Goal: Use online tool/utility: Utilize a website feature to perform a specific function

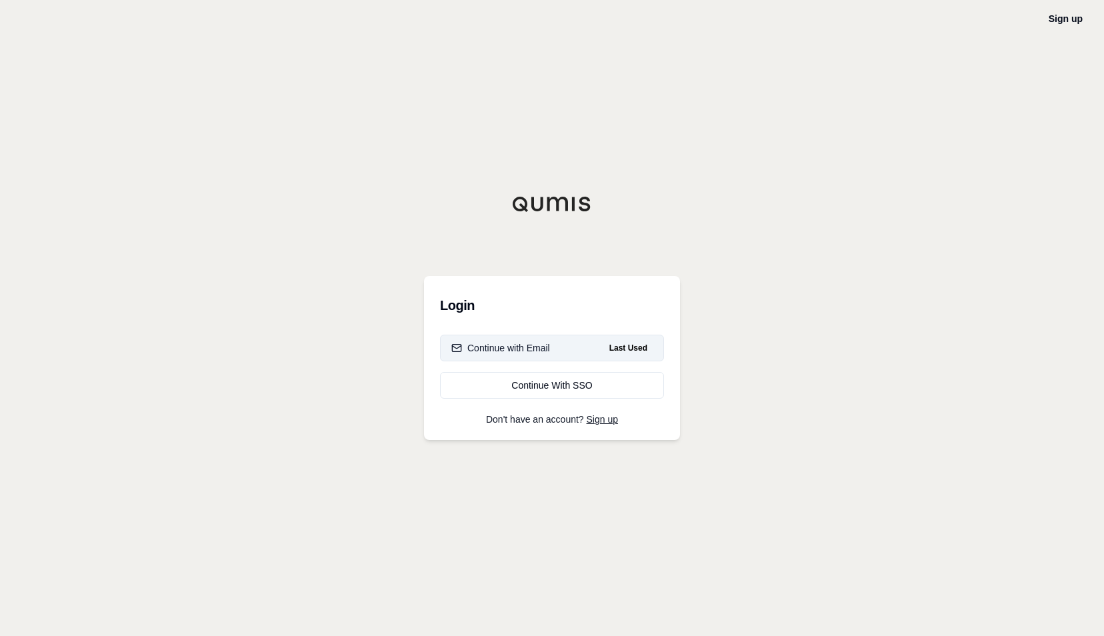
click at [627, 345] on span "Last Used" at bounding box center [628, 348] width 49 height 16
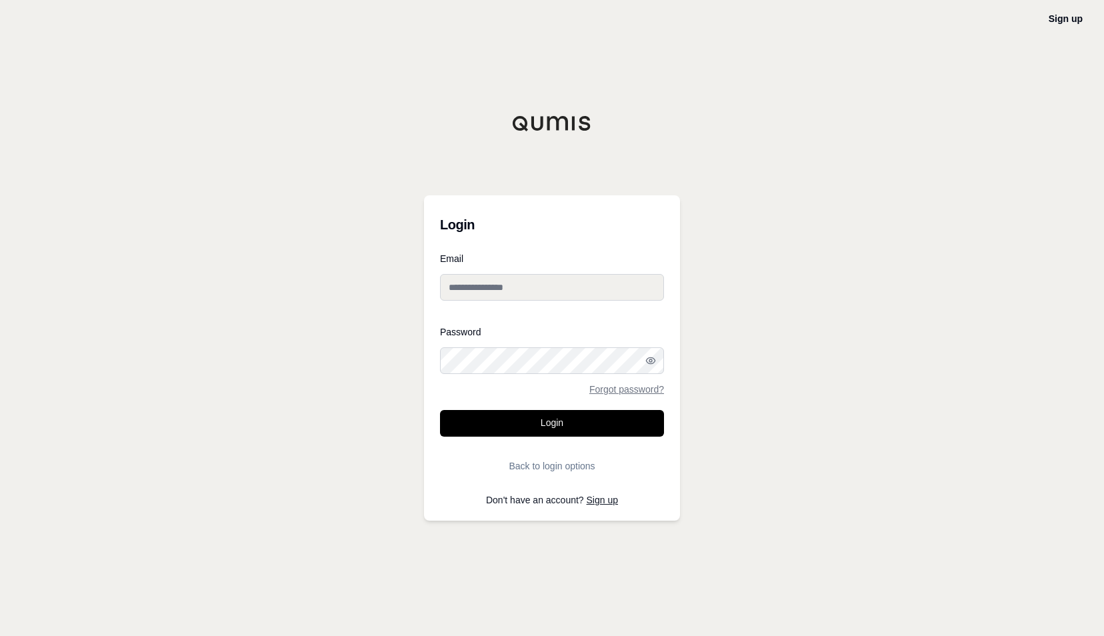
type input "**********"
click at [564, 428] on button "Login" at bounding box center [552, 423] width 224 height 27
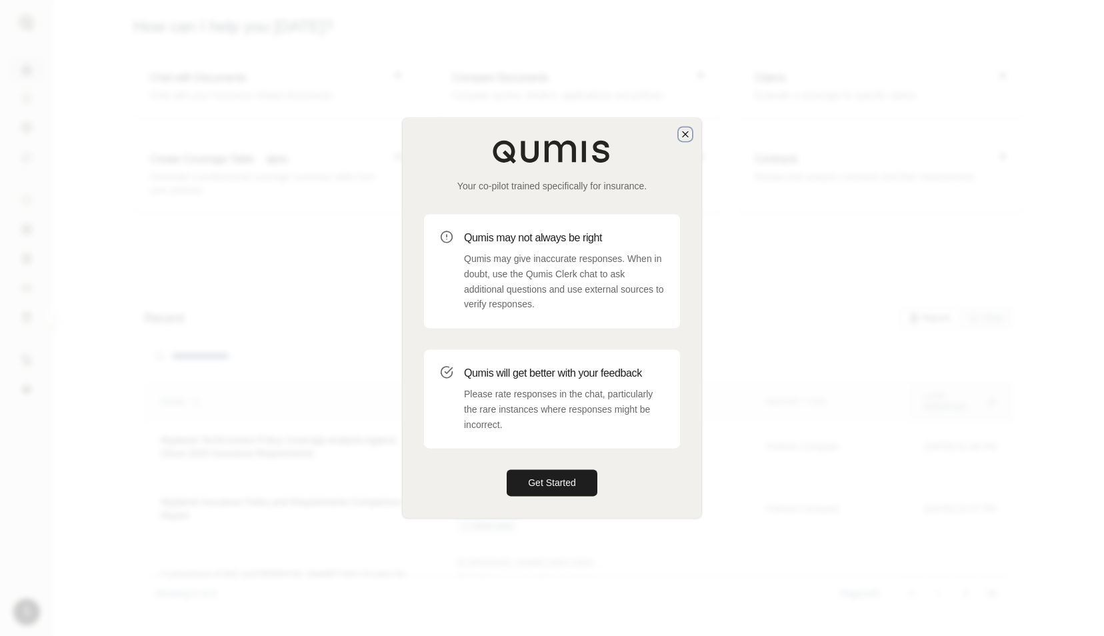
click at [687, 134] on icon "button" at bounding box center [685, 134] width 11 height 11
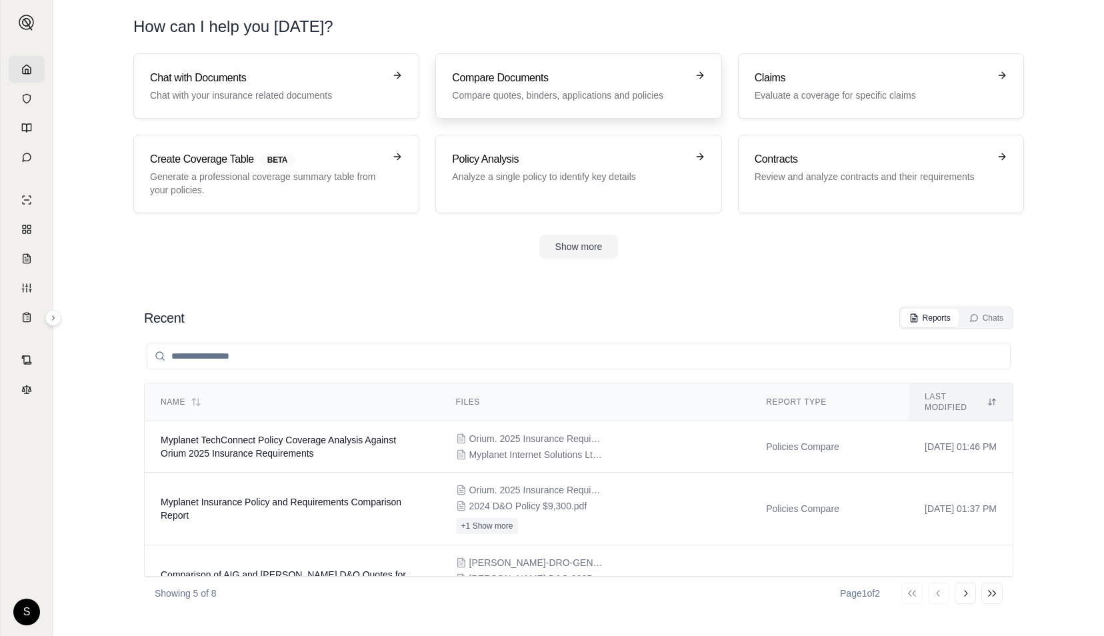
click at [579, 85] on div "Compare Documents Compare quotes, binders, applications and policies" at bounding box center [569, 86] width 234 height 32
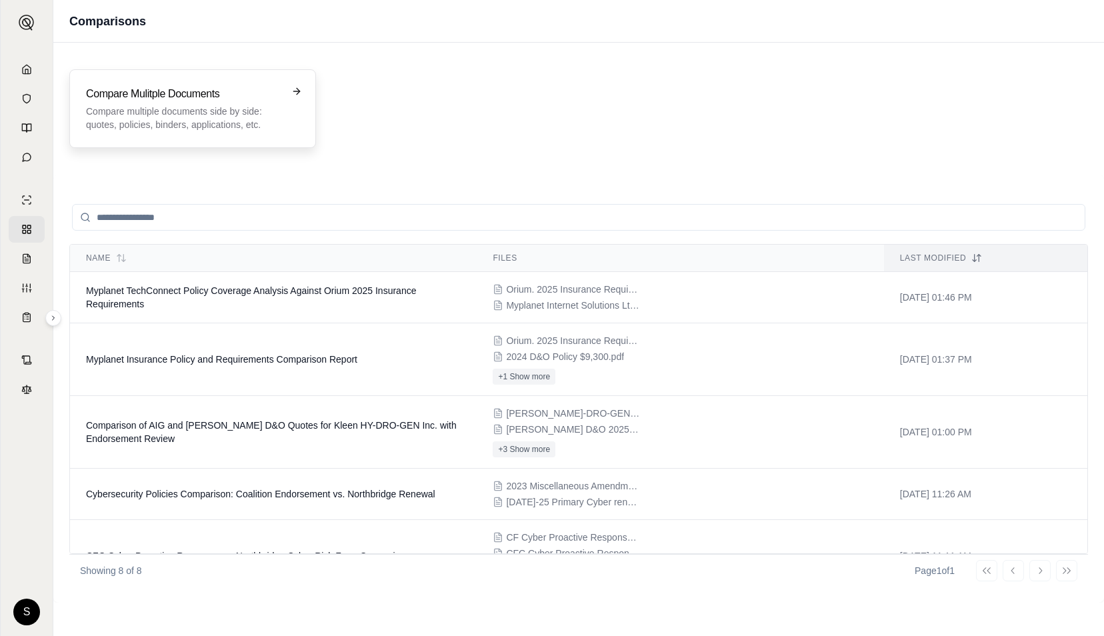
click at [220, 108] on p "Compare multiple documents side by side: quotes, policies, binders, application…" at bounding box center [183, 118] width 195 height 27
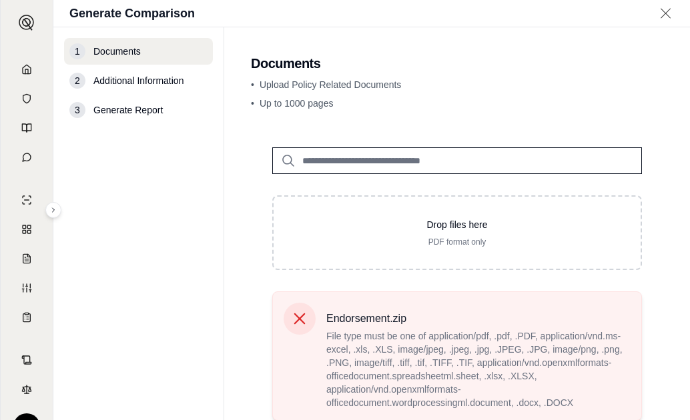
click at [519, 358] on span "File type must be one of application/pdf, .pdf, .PDF, application/vnd.ms-excel,…" at bounding box center [478, 369] width 304 height 80
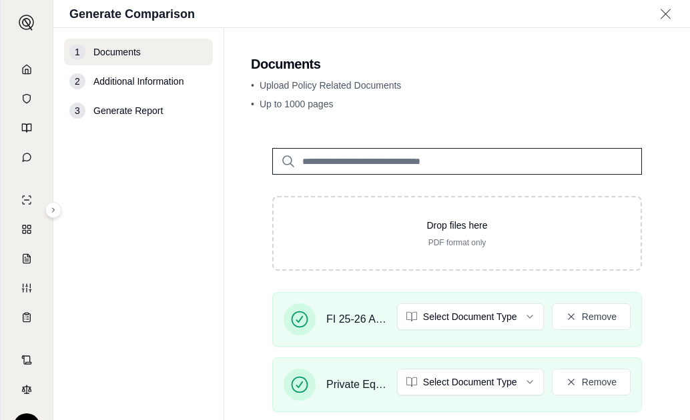
click at [546, 80] on p "• Upload Policy Related Documents" at bounding box center [457, 85] width 412 height 13
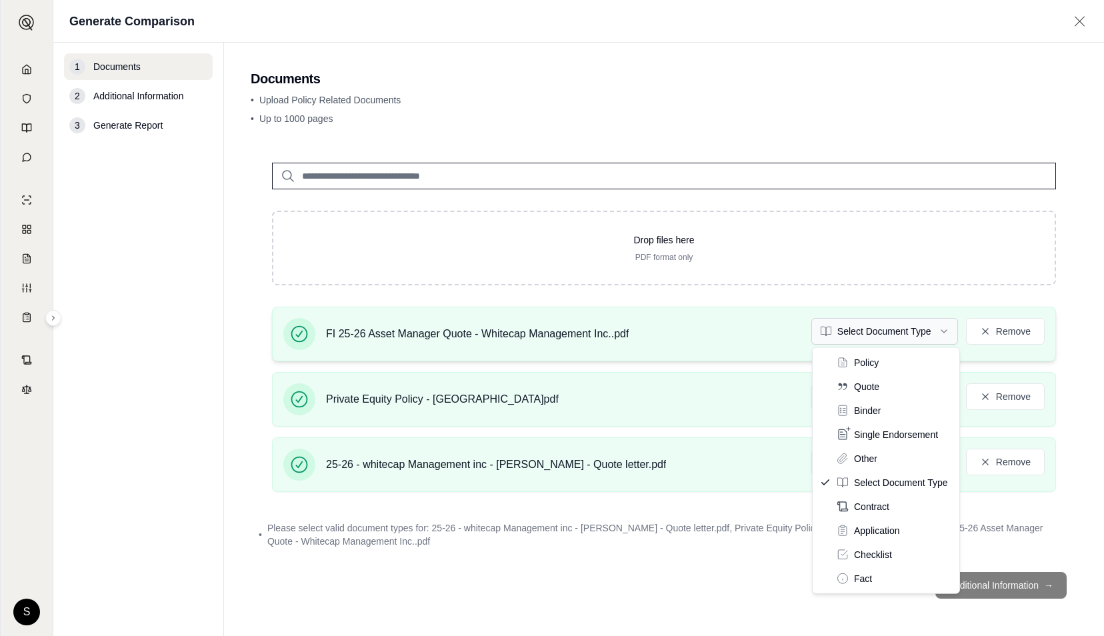
click at [946, 332] on html "S Generate Comparison 1 Documents 2 Additional Information 3 Generate Report Do…" at bounding box center [552, 318] width 1104 height 636
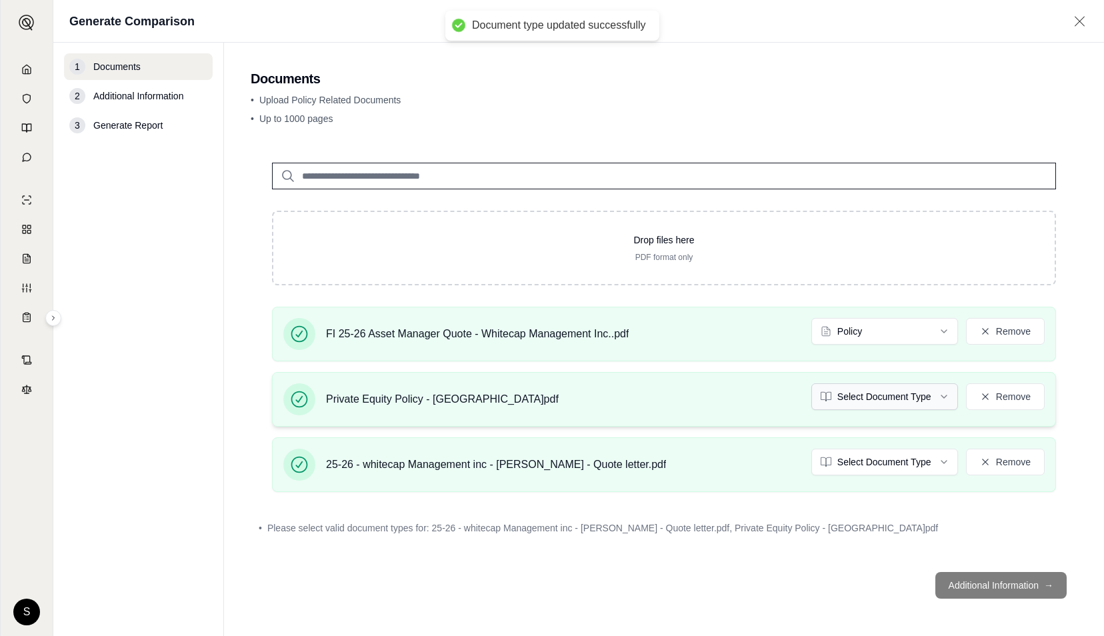
click at [943, 397] on html "Document type updated successfully S Generate Comparison 1 Documents 2 Addition…" at bounding box center [552, 318] width 1104 height 636
click at [943, 459] on html "S Generate Comparison 1 Documents 2 Additional Information 3 Generate Report Do…" at bounding box center [552, 318] width 1104 height 636
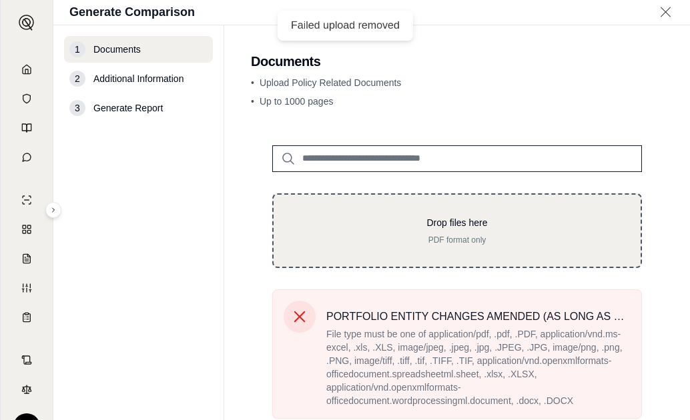
click at [353, 221] on p "Drop files here" at bounding box center [457, 222] width 324 height 13
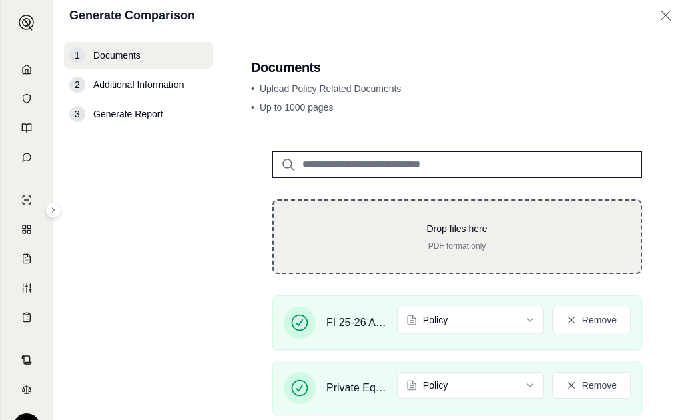
click at [385, 232] on p "Drop files here" at bounding box center [457, 228] width 324 height 13
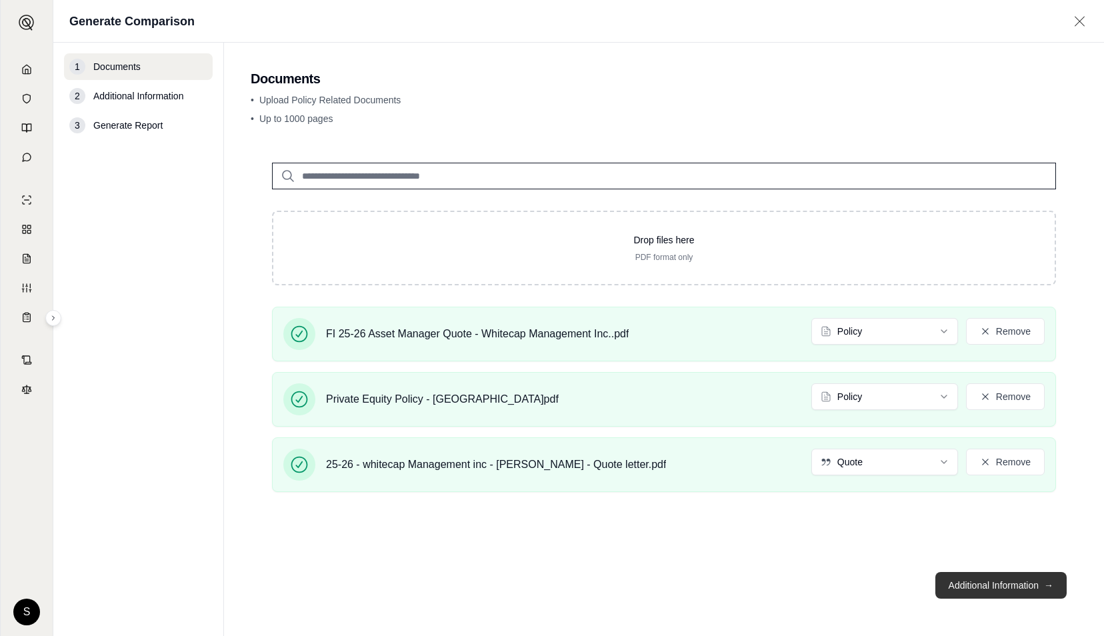
click at [992, 586] on button "Additional Information →" at bounding box center [1001, 585] width 131 height 27
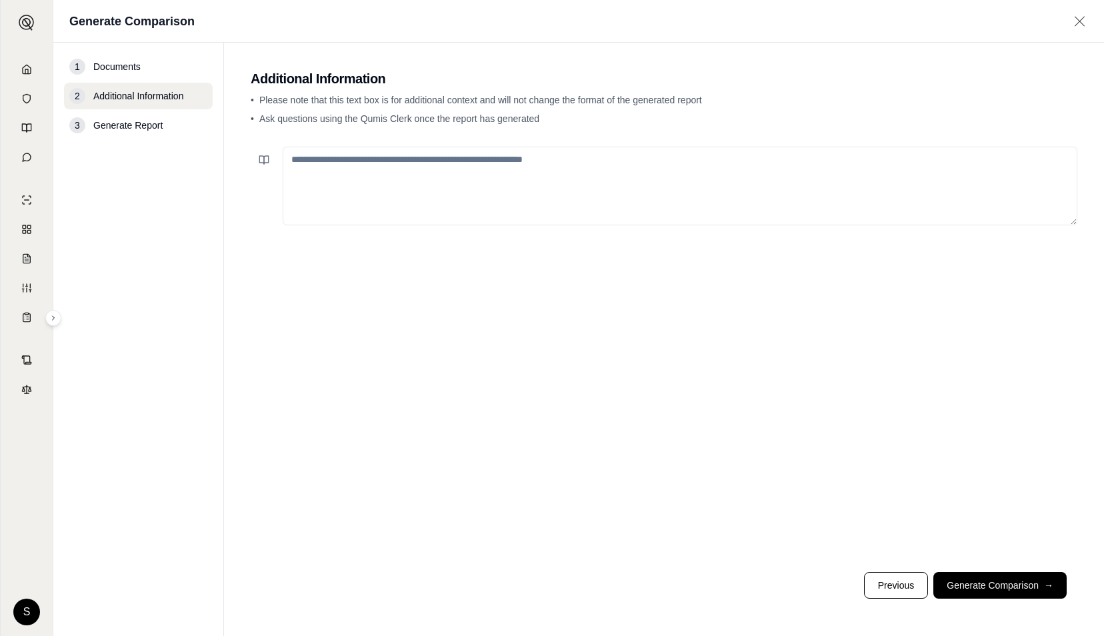
click at [722, 179] on textarea at bounding box center [680, 186] width 795 height 79
type textarea "**********"
click at [975, 583] on button "Generate Comparison →" at bounding box center [1000, 585] width 133 height 27
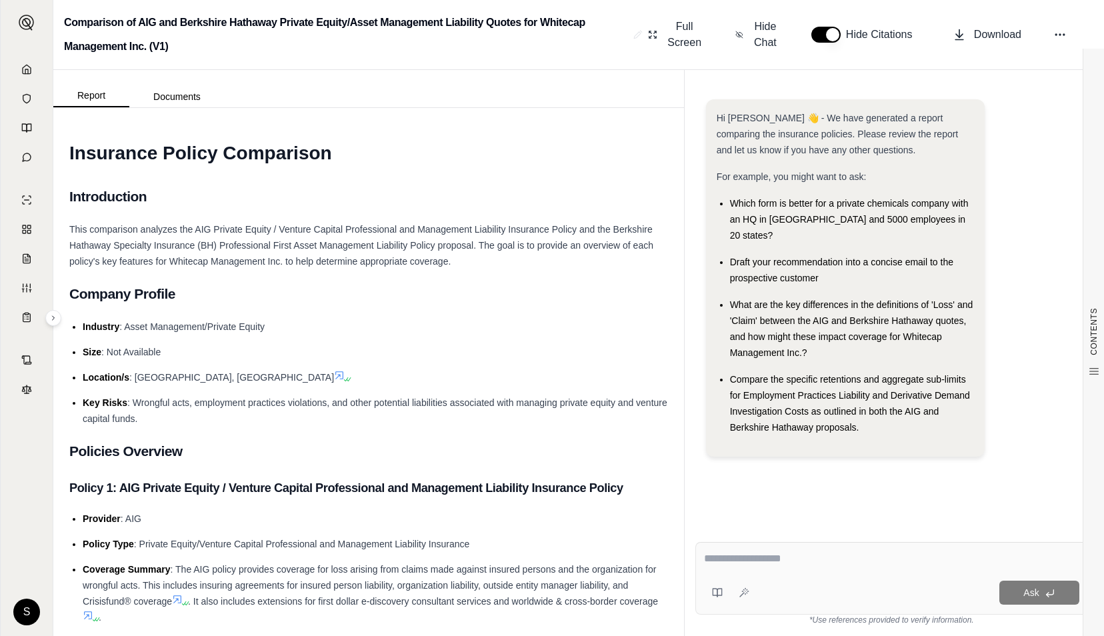
click at [285, 568] on span ": The AIG policy provides coverage for loss arising from claims made against in…" at bounding box center [370, 585] width 574 height 43
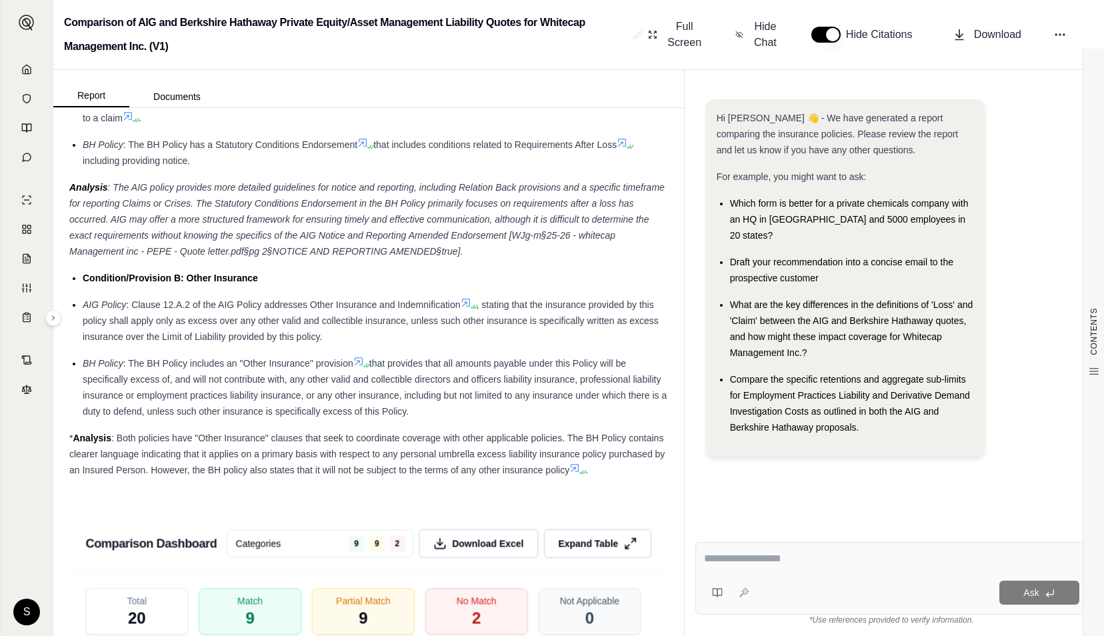
scroll to position [3255, 0]
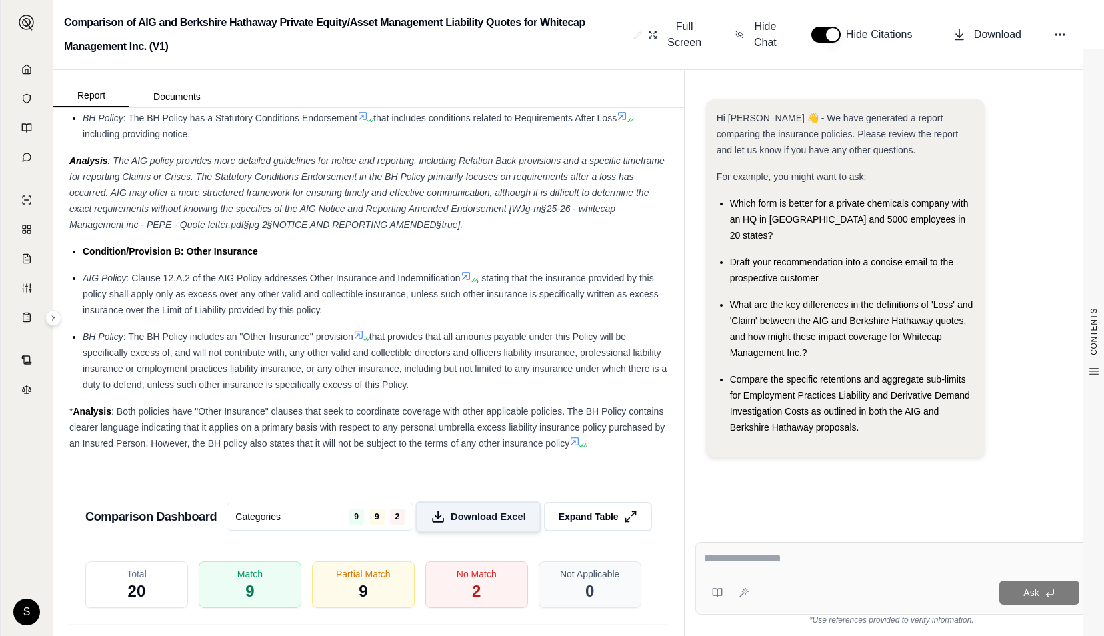
click at [481, 524] on span "Download Excel" at bounding box center [488, 517] width 75 height 14
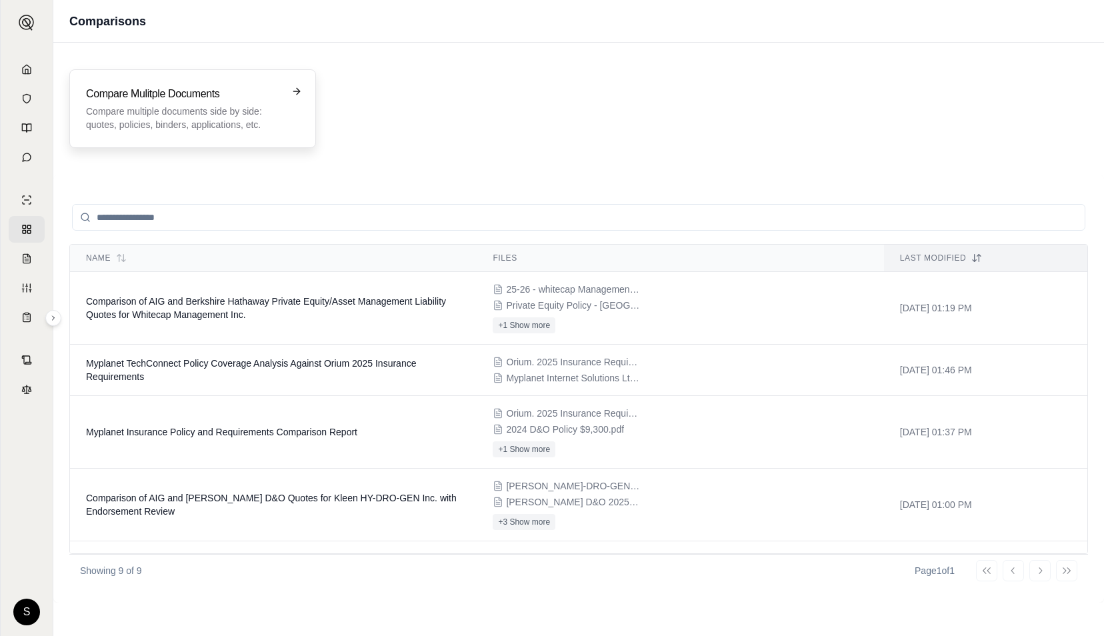
click at [143, 97] on h3 "Compare Mulitple Documents" at bounding box center [183, 94] width 195 height 16
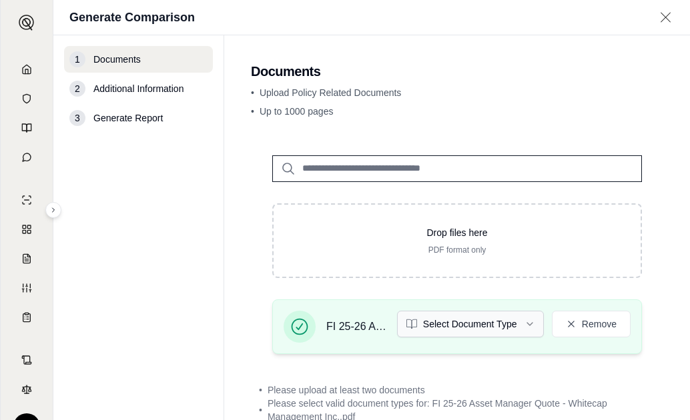
click at [524, 323] on html "S Generate Comparison 1 Documents 2 Additional Information 3 Generate Report Do…" at bounding box center [345, 210] width 690 height 420
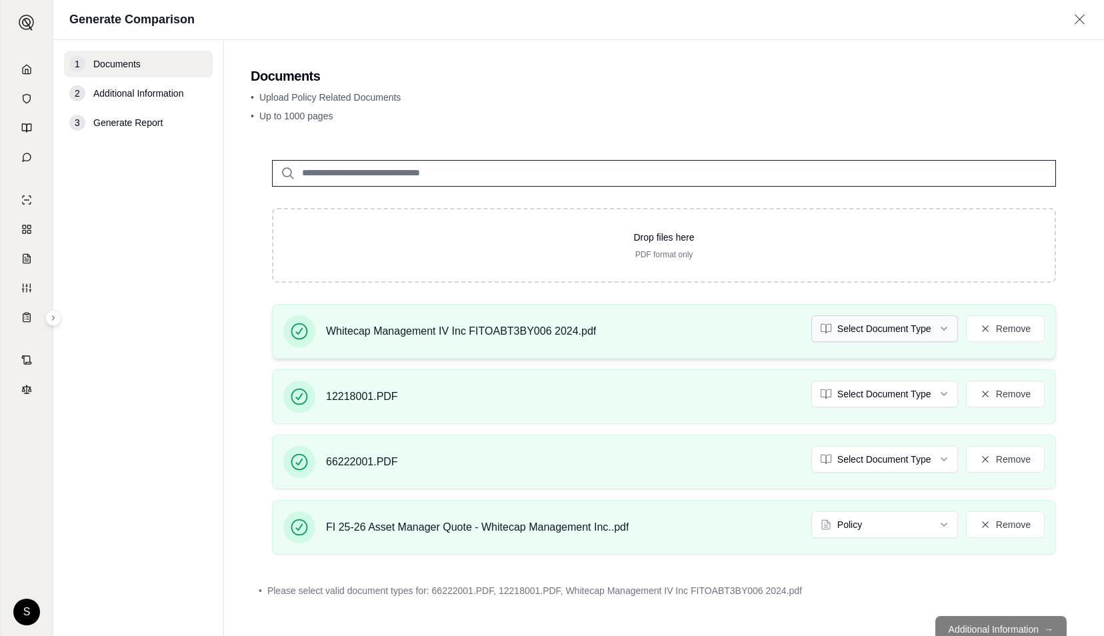
click at [935, 327] on html "S Generate Comparison 1 Documents 2 Additional Information 3 Generate Report Do…" at bounding box center [552, 318] width 1104 height 636
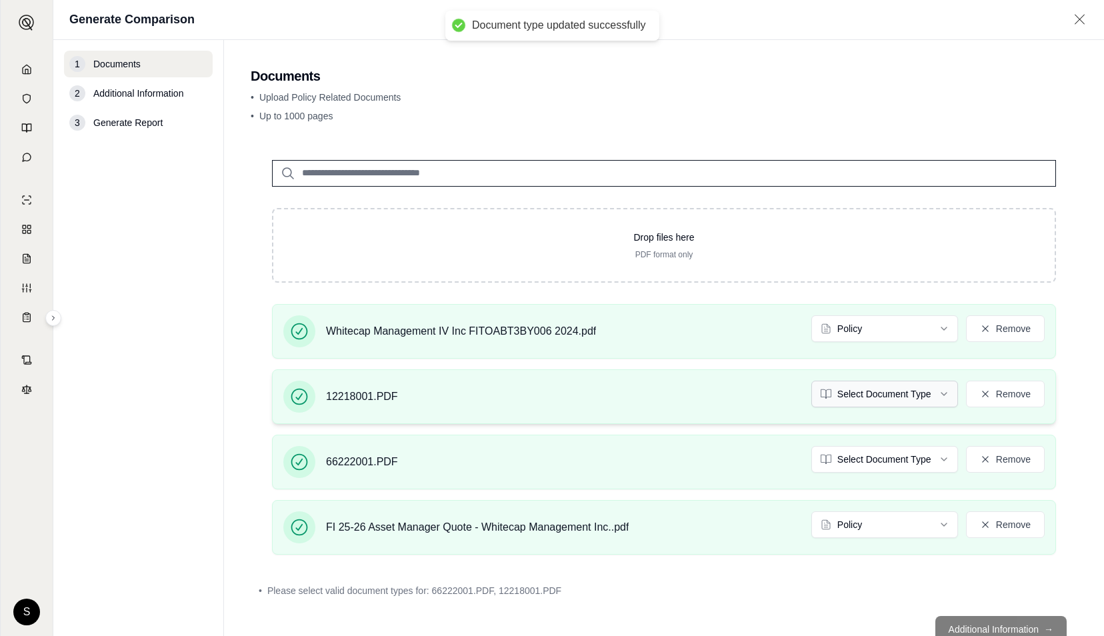
click at [936, 395] on html "Document type updated successfully S Generate Comparison 1 Documents 2 Addition…" at bounding box center [552, 318] width 1104 height 636
click at [934, 464] on html "Document type updated successfully S Generate Comparison 1 Documents 2 Addition…" at bounding box center [552, 318] width 1104 height 636
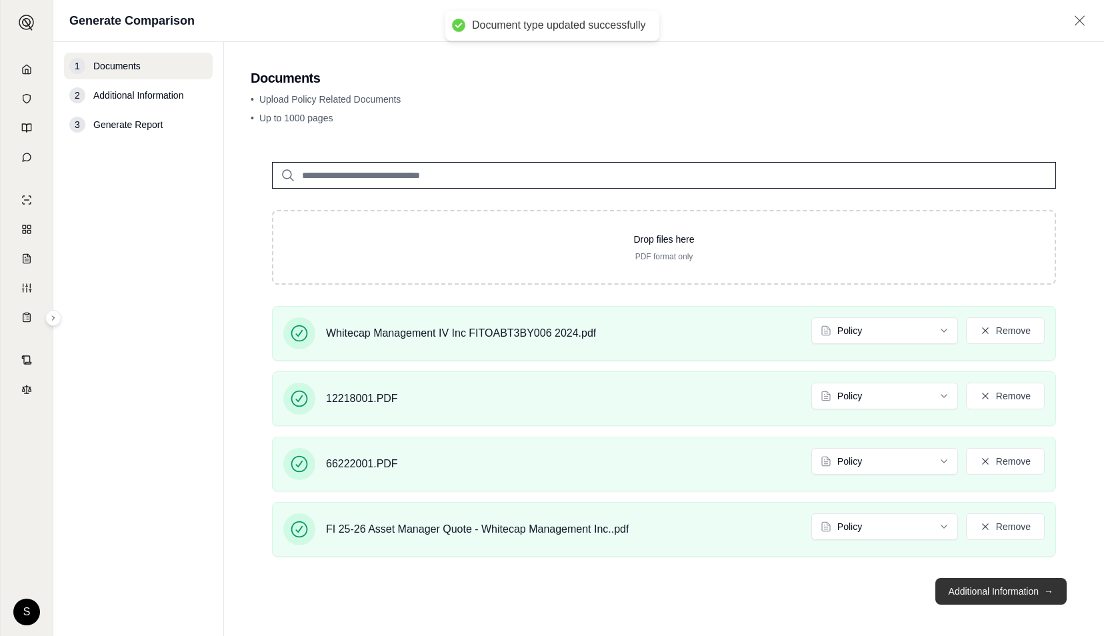
click at [962, 588] on button "Additional Information →" at bounding box center [1001, 591] width 131 height 27
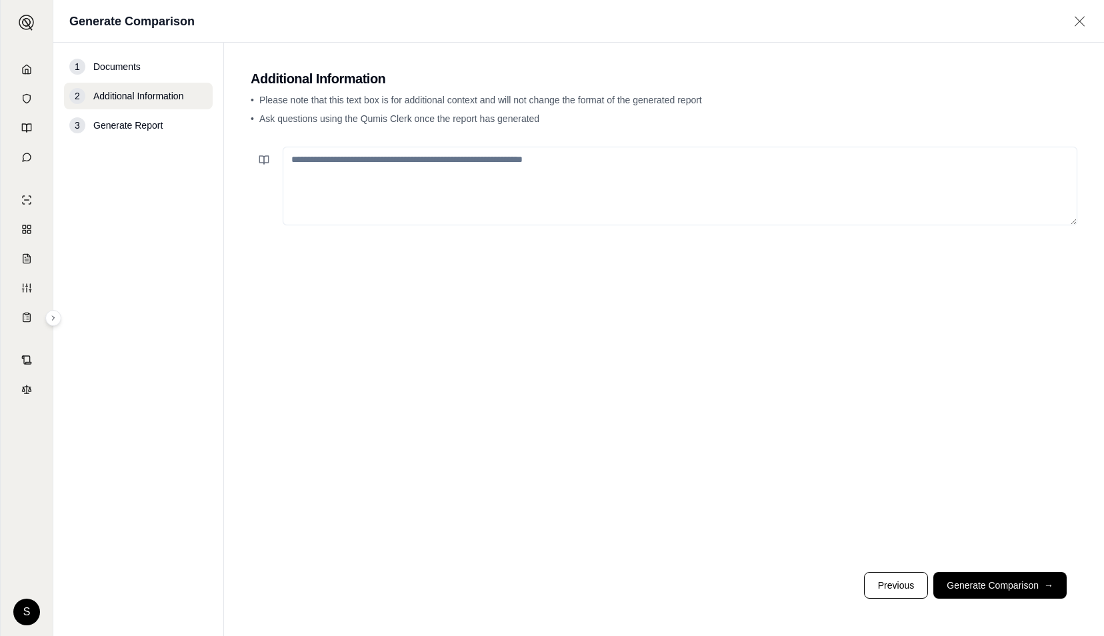
click at [525, 193] on textarea at bounding box center [680, 186] width 795 height 79
type textarea "**********"
click at [1002, 592] on button "Generate Comparison →" at bounding box center [1000, 585] width 133 height 27
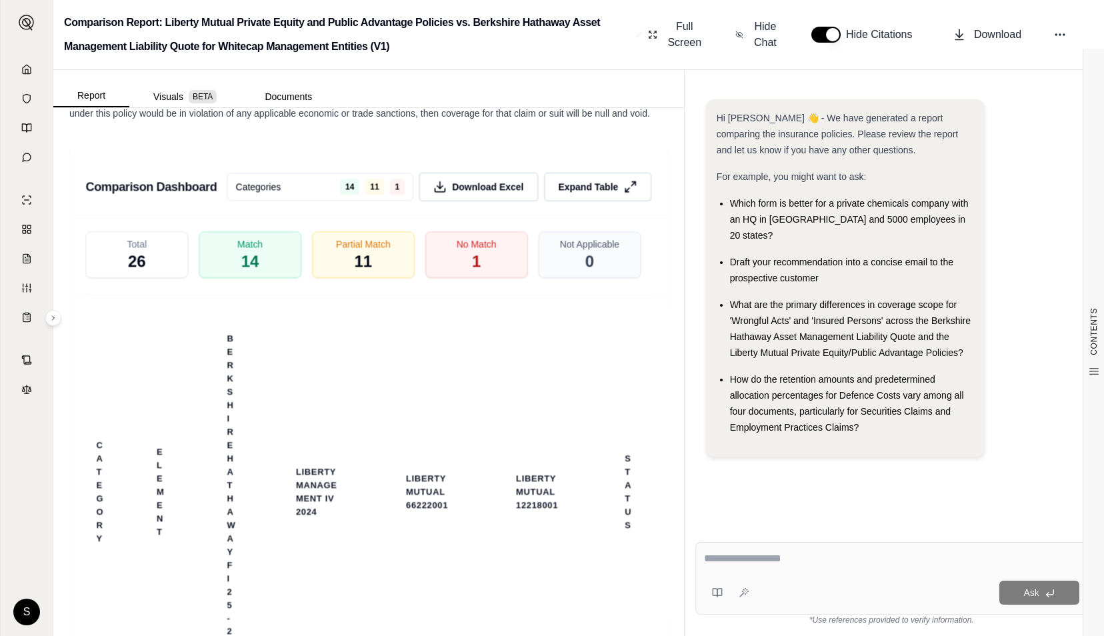
scroll to position [3971, 0]
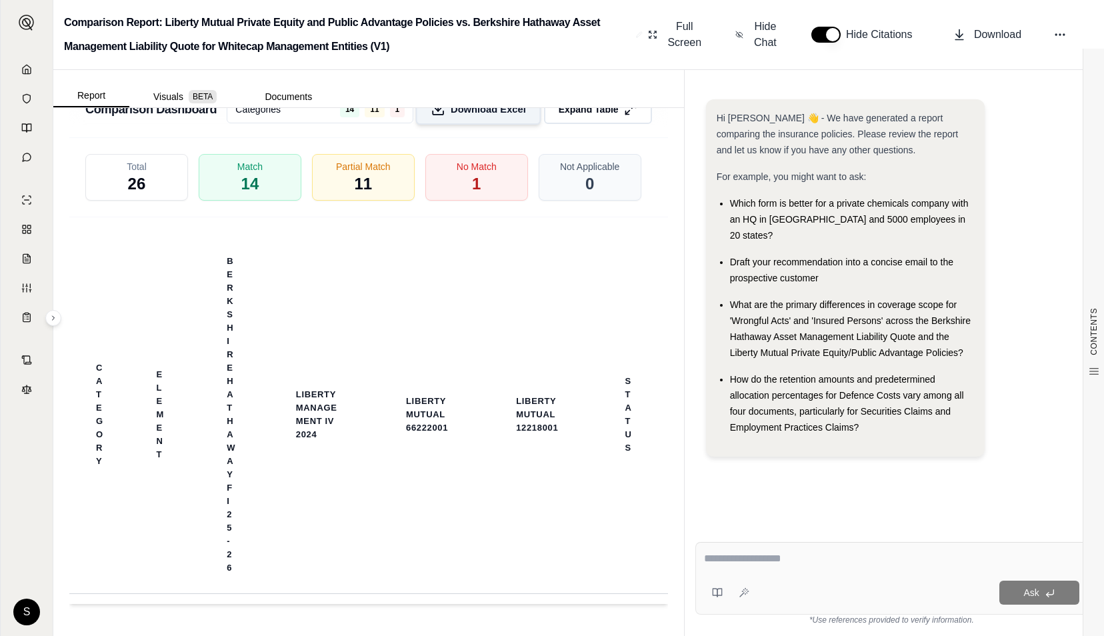
click at [499, 116] on span "Download Excel" at bounding box center [488, 109] width 75 height 14
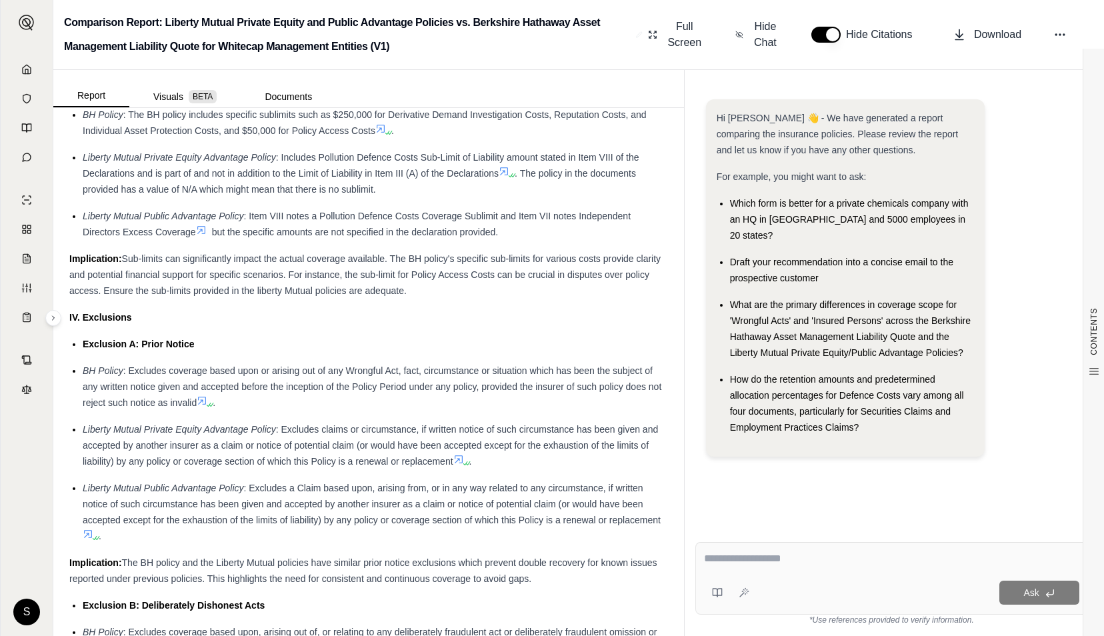
scroll to position [2477, 0]
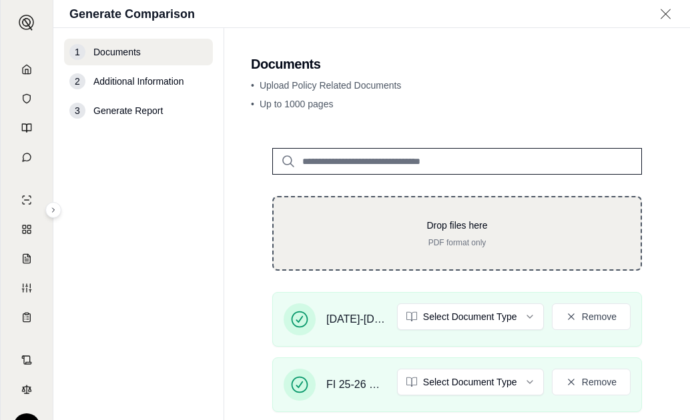
click at [324, 231] on p "Drop files here" at bounding box center [457, 225] width 324 height 13
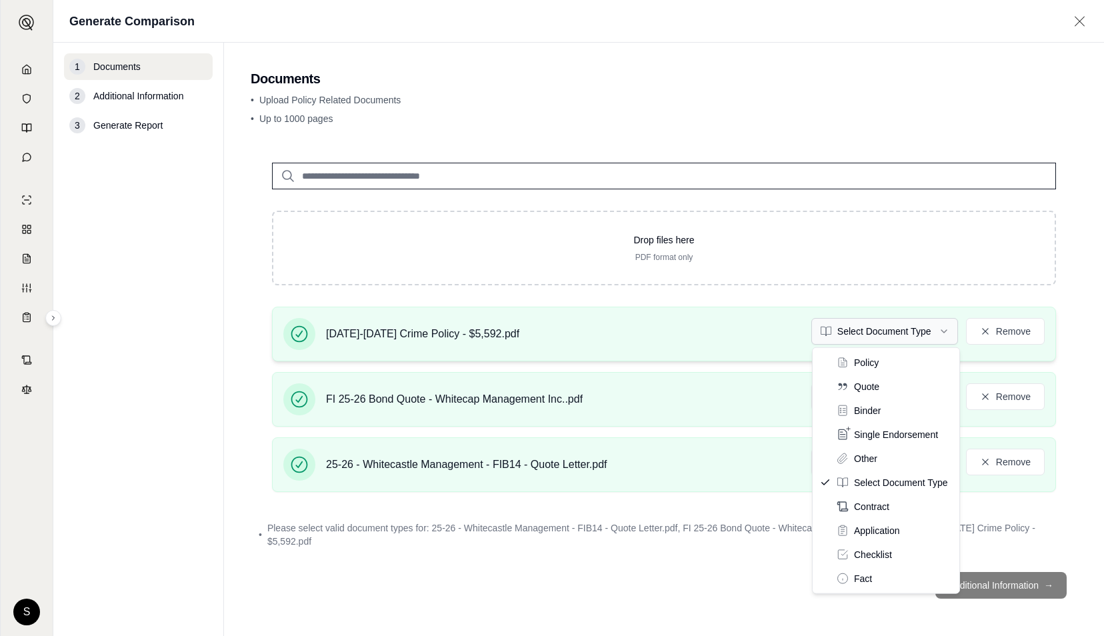
click at [944, 333] on html "S Generate Comparison 1 Documents 2 Additional Information 3 Generate Report Do…" at bounding box center [552, 318] width 1104 height 636
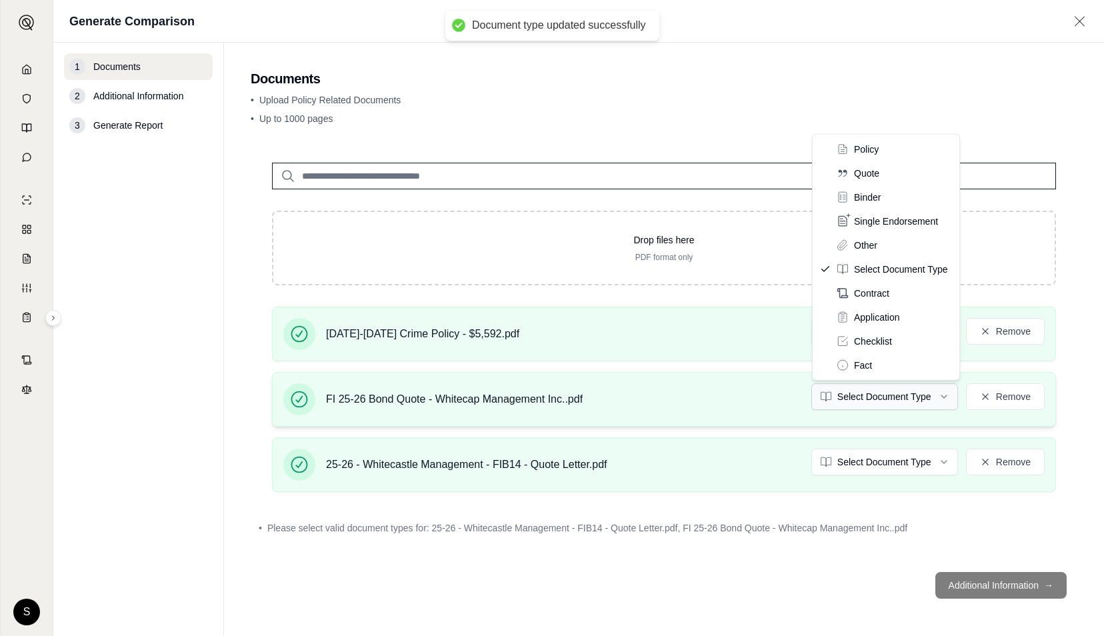
click at [947, 399] on html "Document type updated successfully S Generate Comparison 1 Documents 2 Addition…" at bounding box center [552, 318] width 1104 height 636
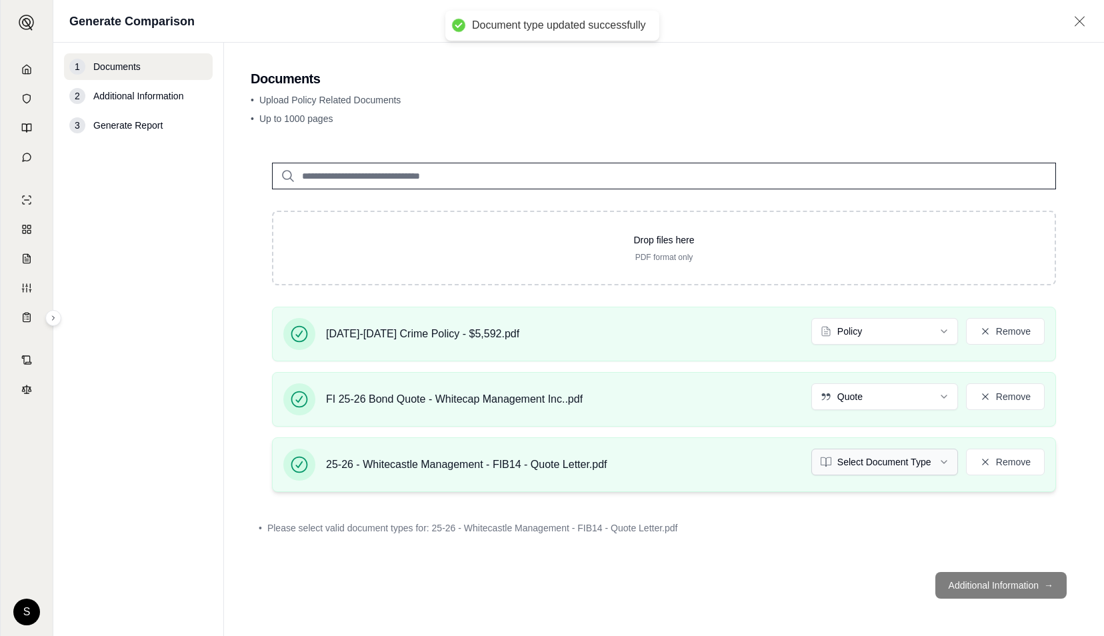
click at [944, 462] on html "Document type updated successfully S Generate Comparison 1 Documents 2 Addition…" at bounding box center [552, 318] width 1104 height 636
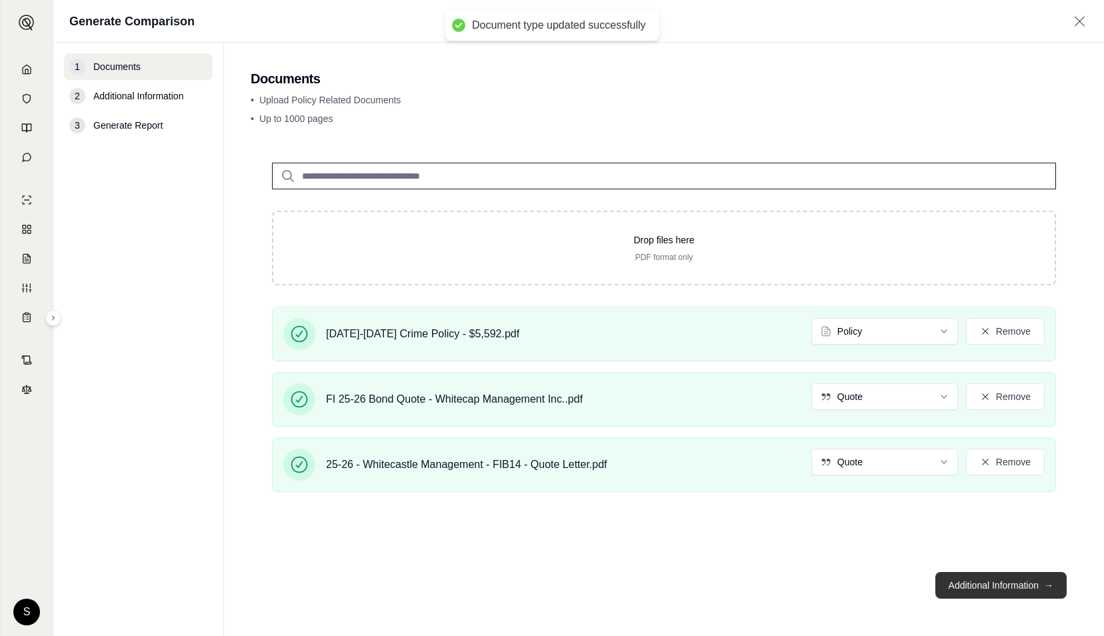
click at [986, 584] on button "Additional Information →" at bounding box center [1001, 585] width 131 height 27
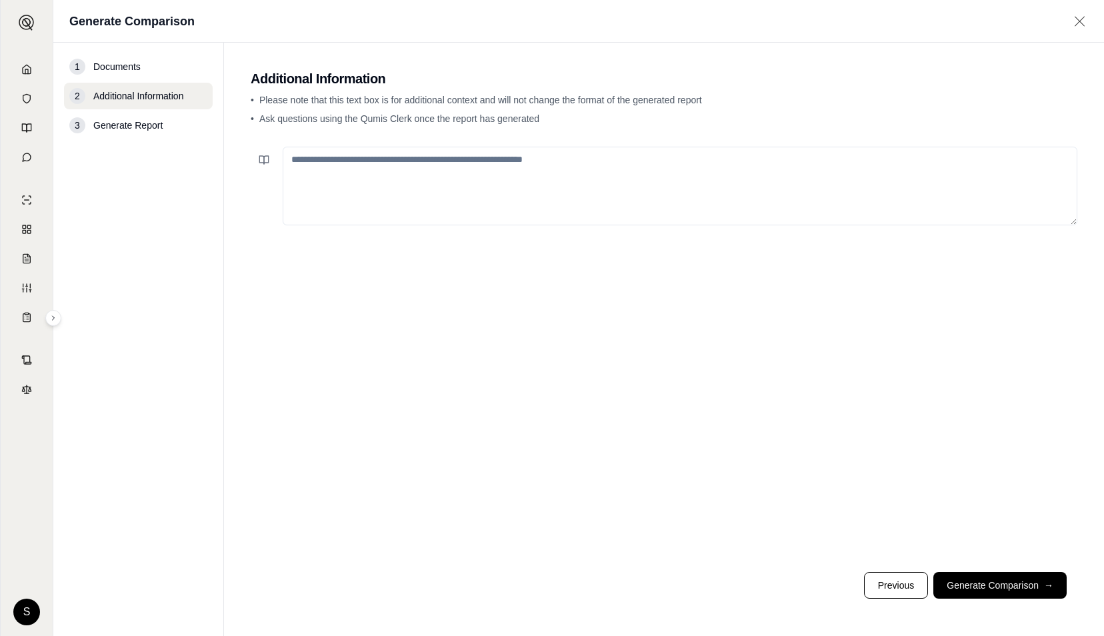
click at [593, 176] on textarea at bounding box center [680, 186] width 795 height 79
type textarea "**********"
click at [1022, 587] on button "Generate Comparison →" at bounding box center [1000, 585] width 133 height 27
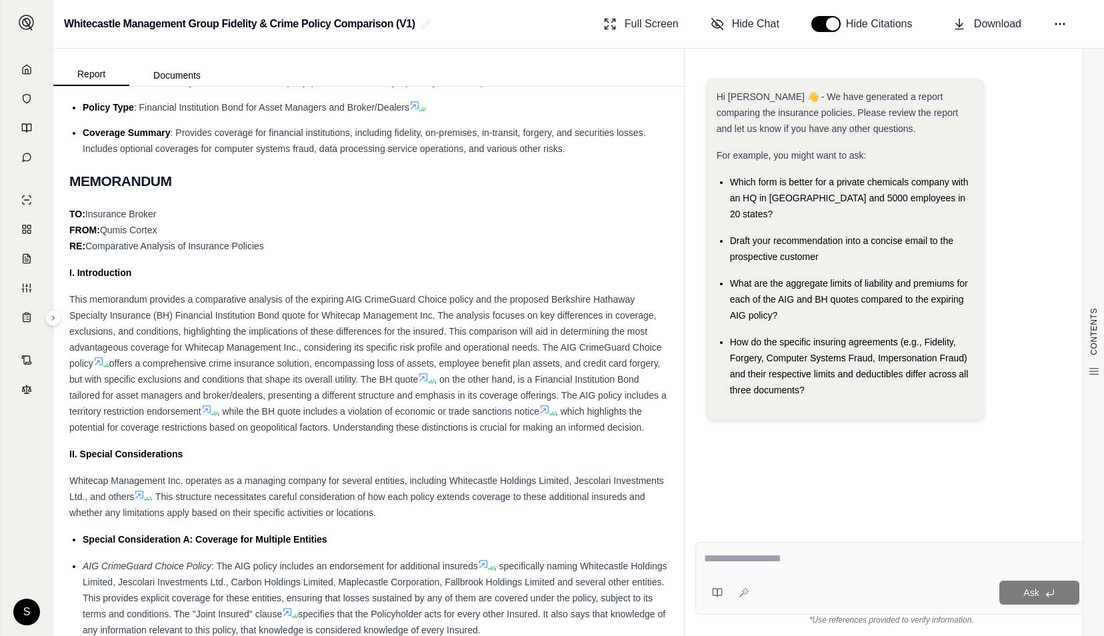
scroll to position [674, 0]
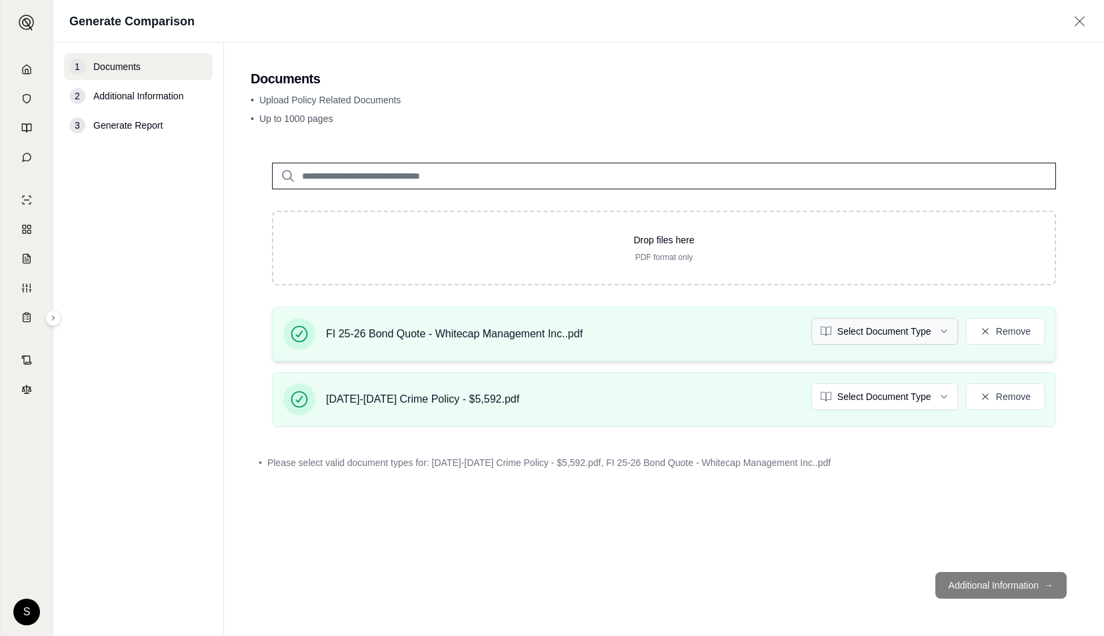
click at [946, 329] on html "S Generate Comparison 1 Documents 2 Additional Information 3 Generate Report Do…" at bounding box center [552, 318] width 1104 height 636
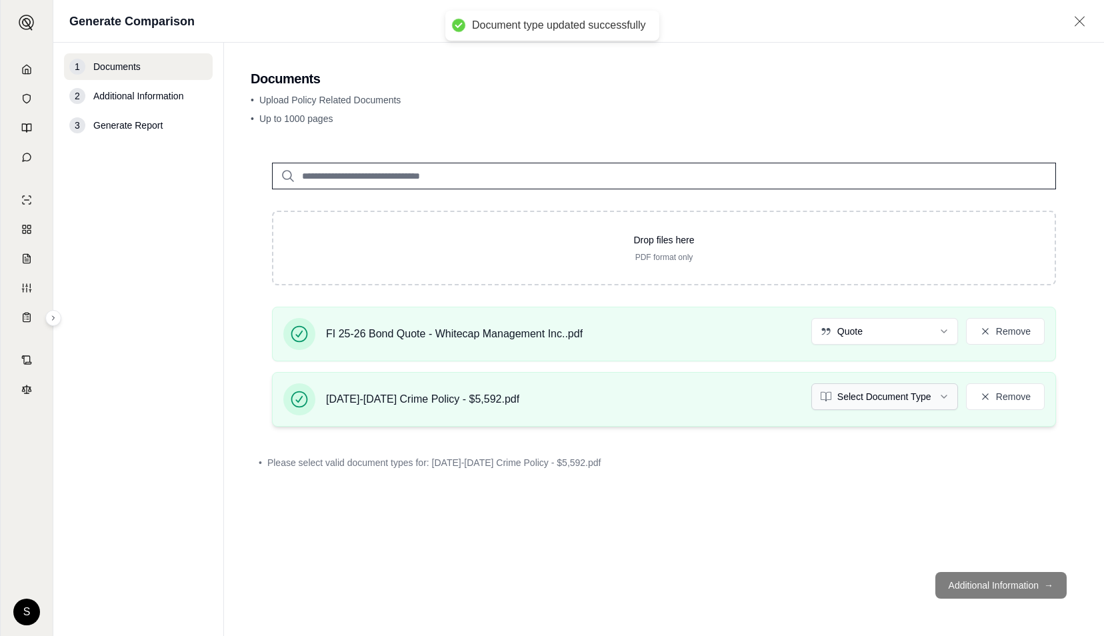
click at [947, 397] on html "Document type updated successfully S Generate Comparison 1 Documents 2 Addition…" at bounding box center [552, 318] width 1104 height 636
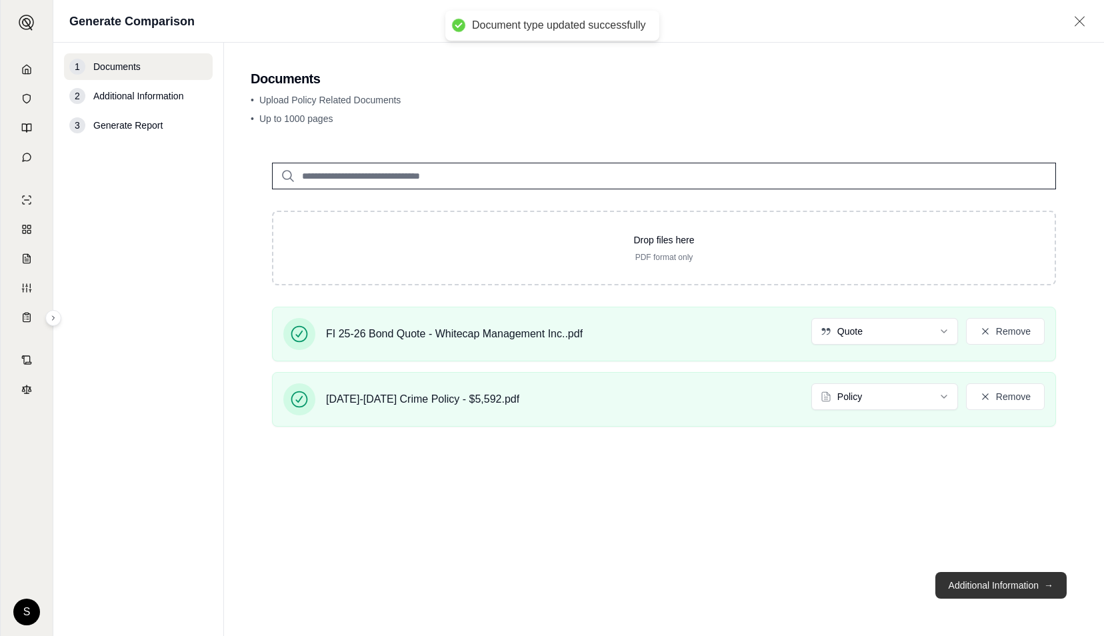
click at [987, 587] on button "Additional Information →" at bounding box center [1001, 585] width 131 height 27
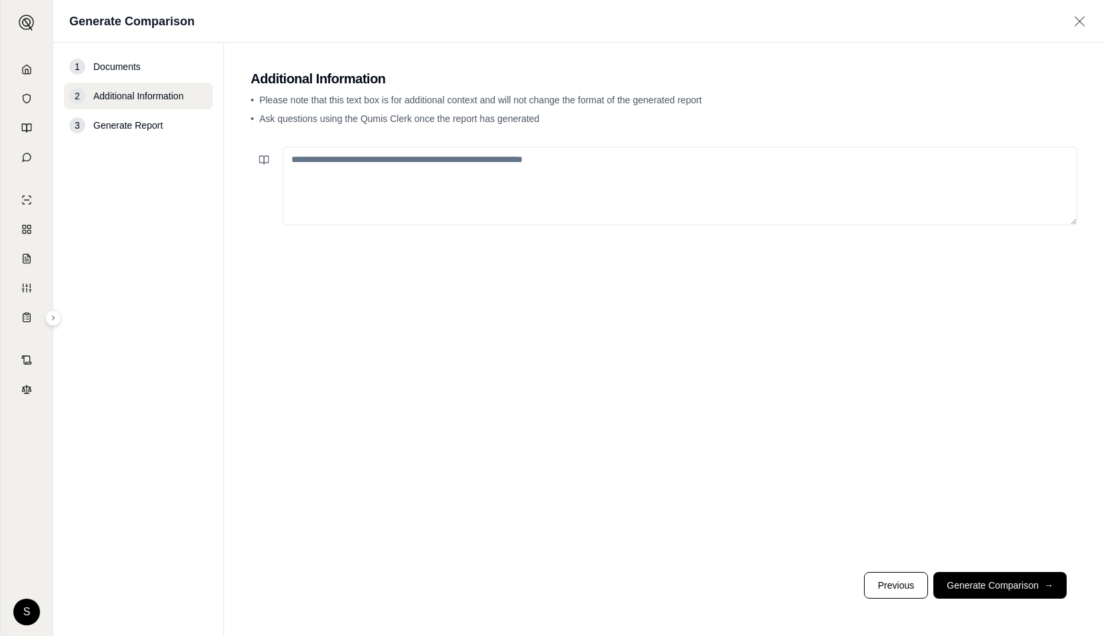
click at [536, 165] on textarea at bounding box center [680, 186] width 795 height 79
type textarea "**********"
click at [990, 576] on button "Generate Comparison →" at bounding box center [1000, 585] width 133 height 27
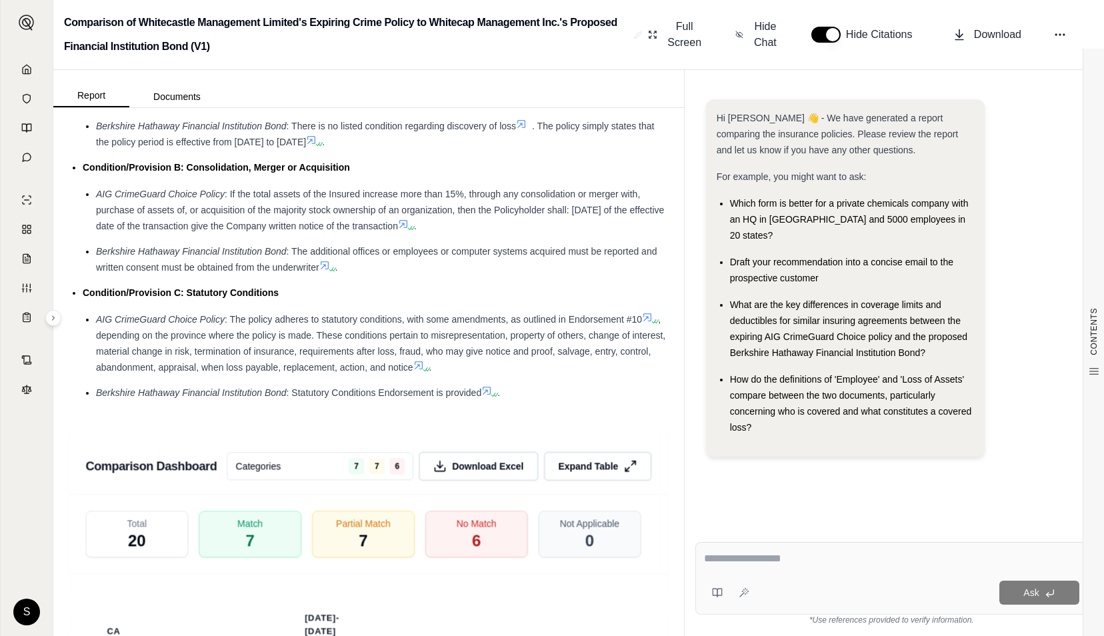
scroll to position [2848, 0]
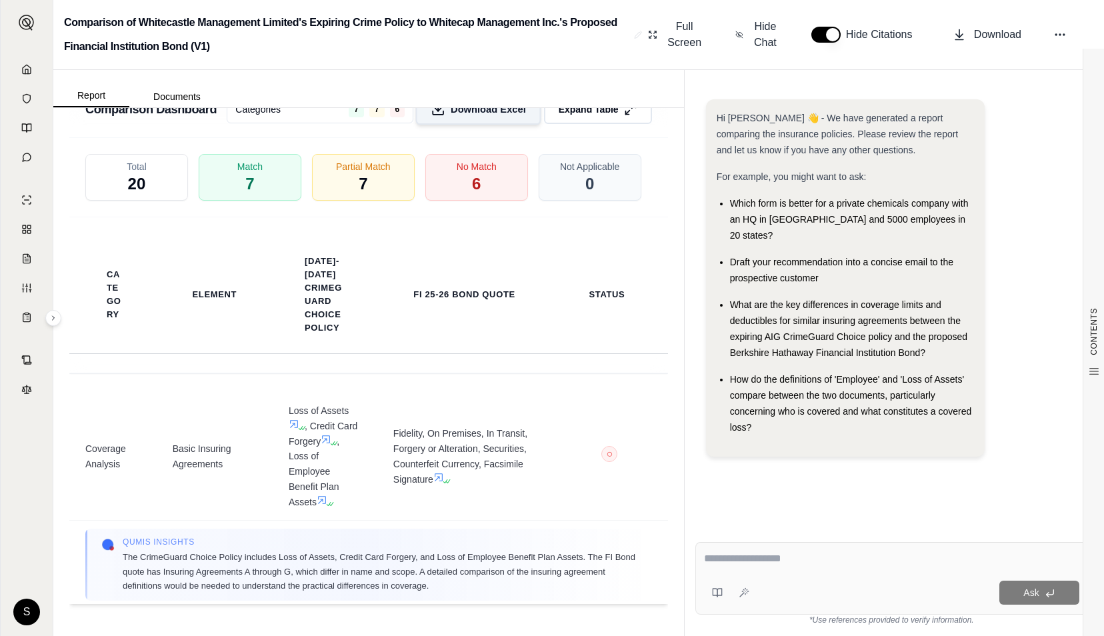
click at [474, 115] on span "Download Excel" at bounding box center [488, 109] width 75 height 14
